Goal: Task Accomplishment & Management: Use online tool/utility

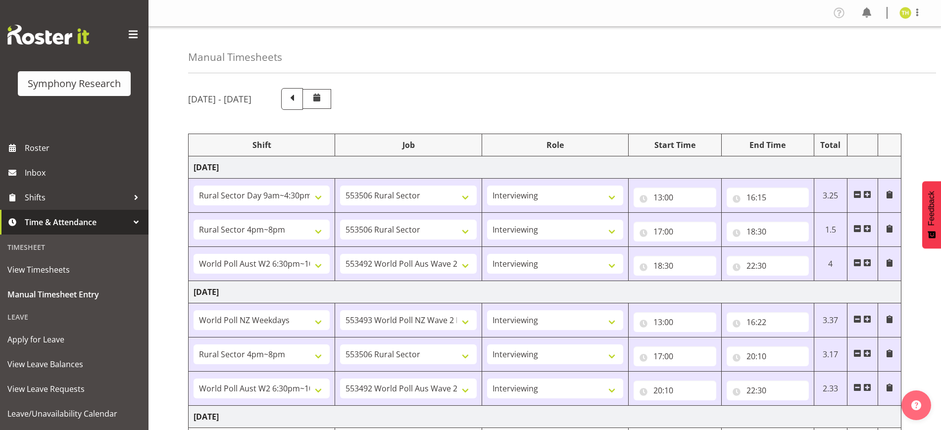
select select "81561"
select select "10587"
select select "47"
select select "81298"
select select "10587"
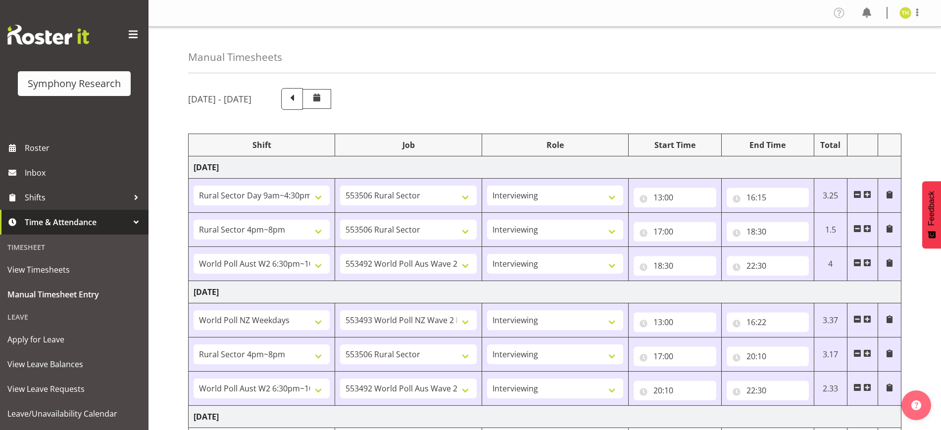
select select "47"
select select "56692"
select select "10499"
select select "47"
select select "41604"
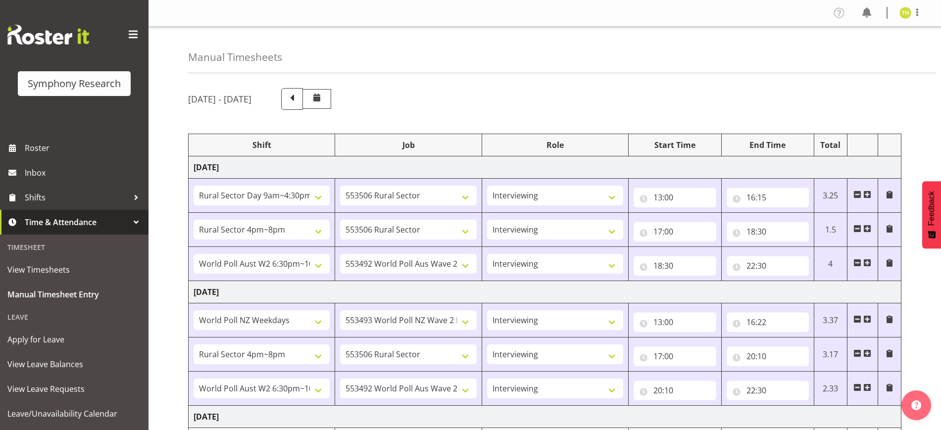
select select "10527"
select select "47"
select select "81298"
select select "10587"
select select "47"
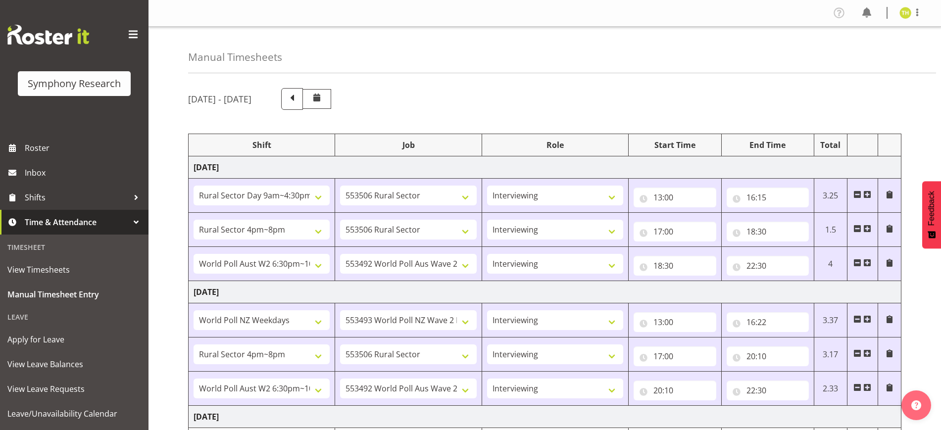
select select "56692"
select select "10499"
select select "47"
